Goal: Find specific page/section: Find specific page/section

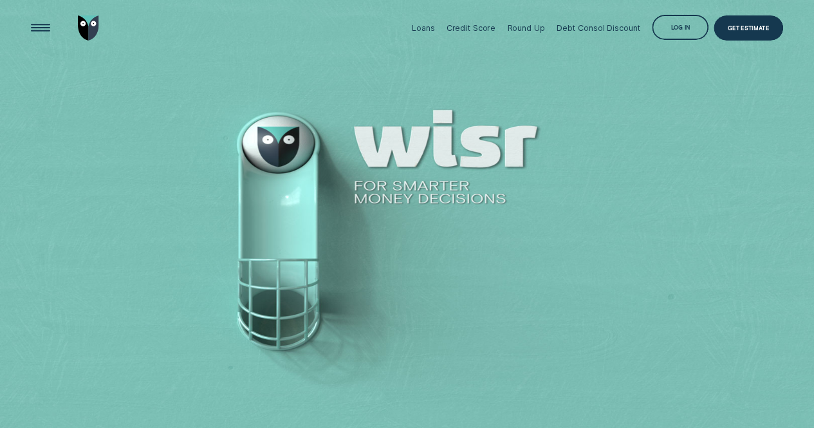
click at [687, 26] on div "Log in" at bounding box center [680, 28] width 19 height 5
click at [515, 222] on div at bounding box center [407, 214] width 814 height 429
click at [679, 29] on div "Log in" at bounding box center [680, 28] width 19 height 5
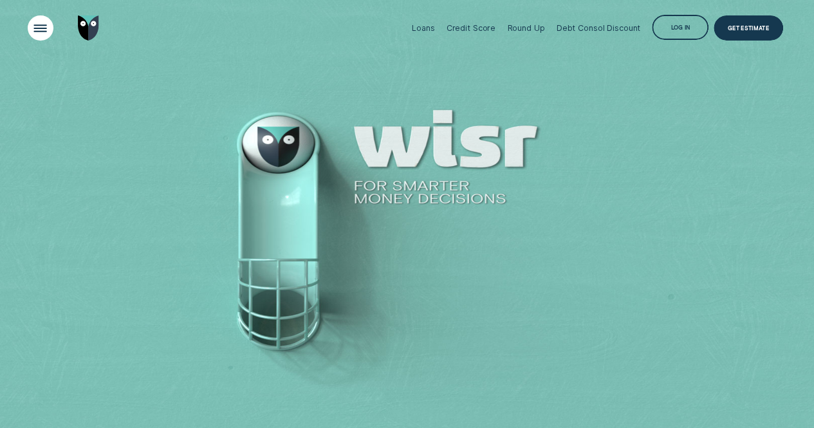
click at [39, 36] on div "Open Menu" at bounding box center [41, 28] width 36 height 36
click at [35, 21] on div "Open Menu" at bounding box center [41, 28] width 36 height 36
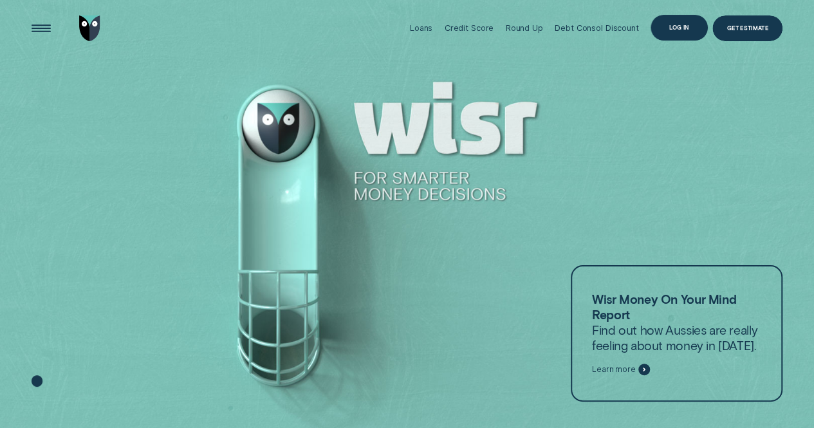
click at [674, 16] on div "Log in" at bounding box center [679, 28] width 57 height 26
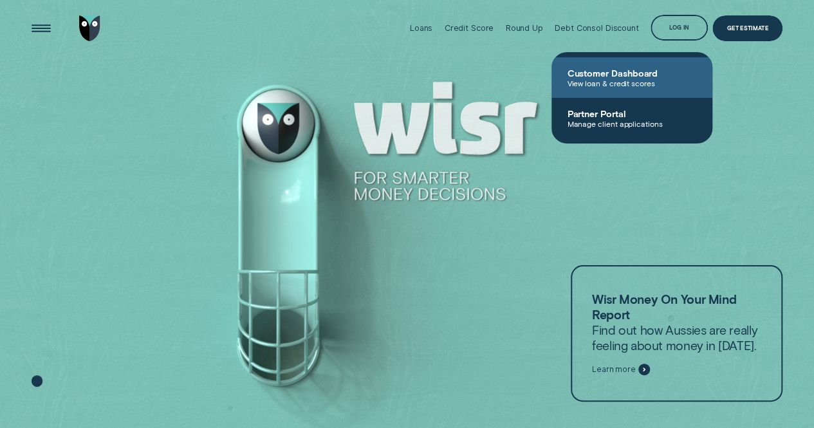
click at [605, 81] on span "View loan & credit scores" at bounding box center [632, 83] width 130 height 9
